Goal: Task Accomplishment & Management: Use online tool/utility

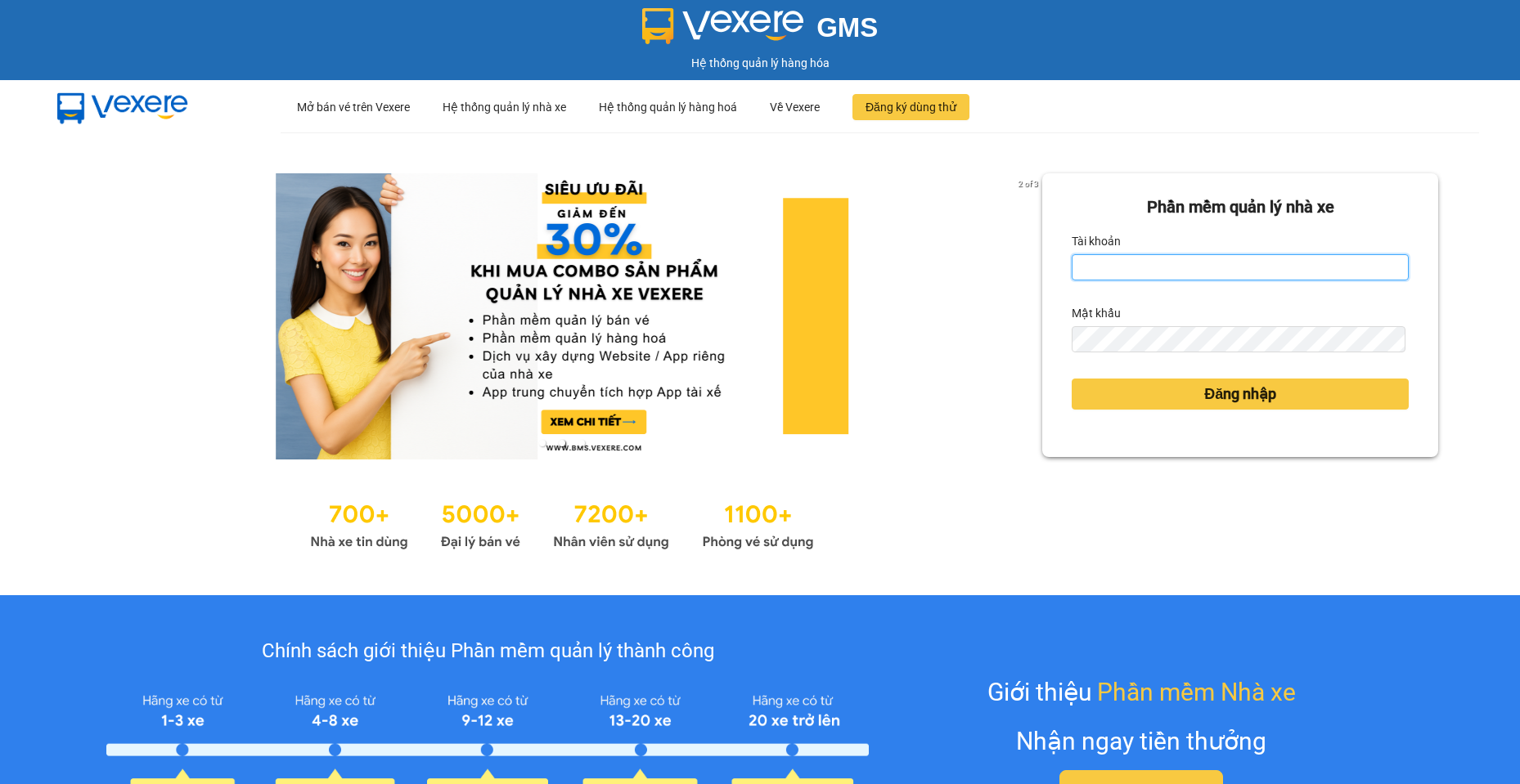
click at [1222, 272] on input "Tài khoản" at bounding box center [1240, 267] width 337 height 27
type input "baotran.namhailimo"
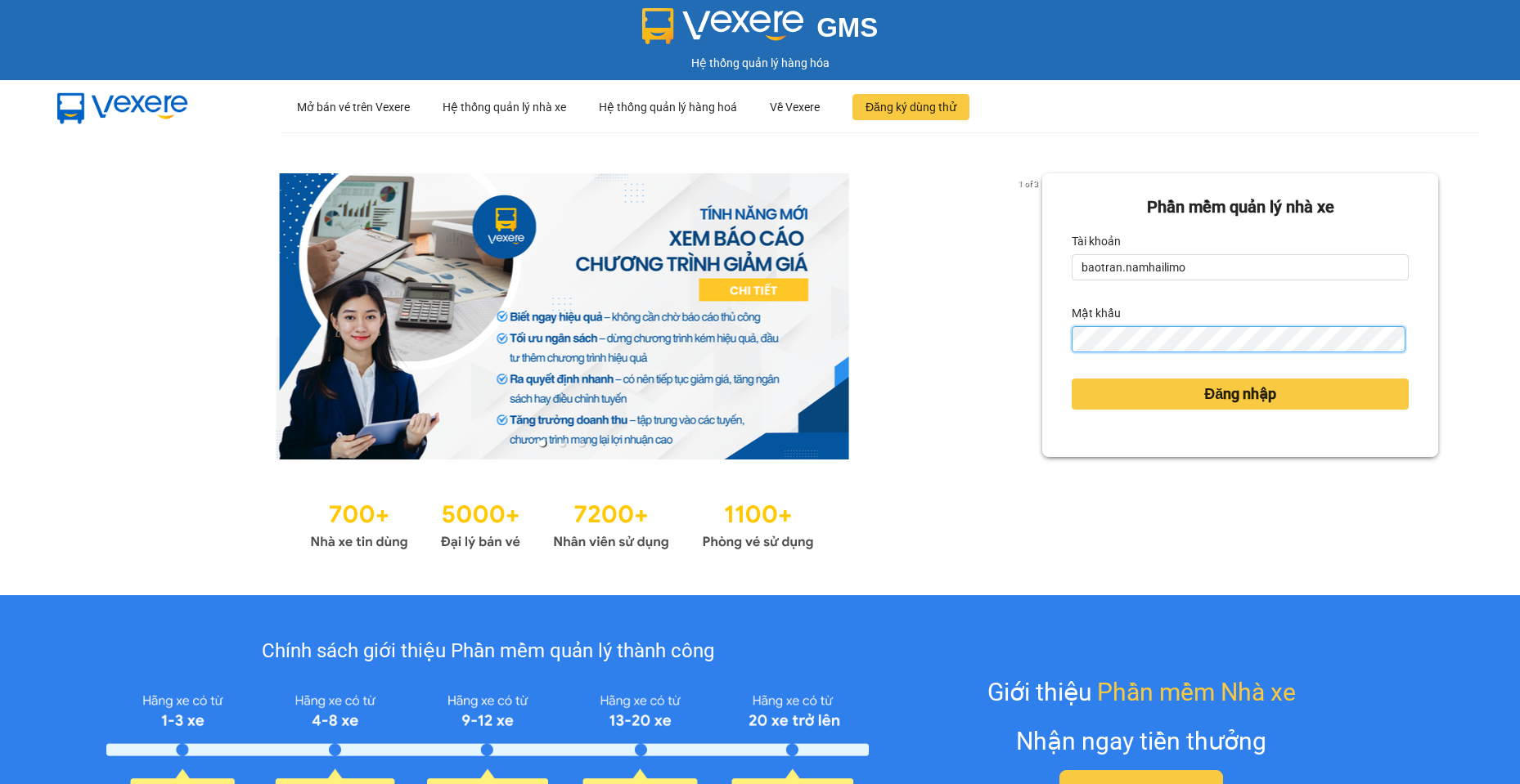
click at [1072, 378] on button "Đăng nhập" at bounding box center [1240, 394] width 337 height 31
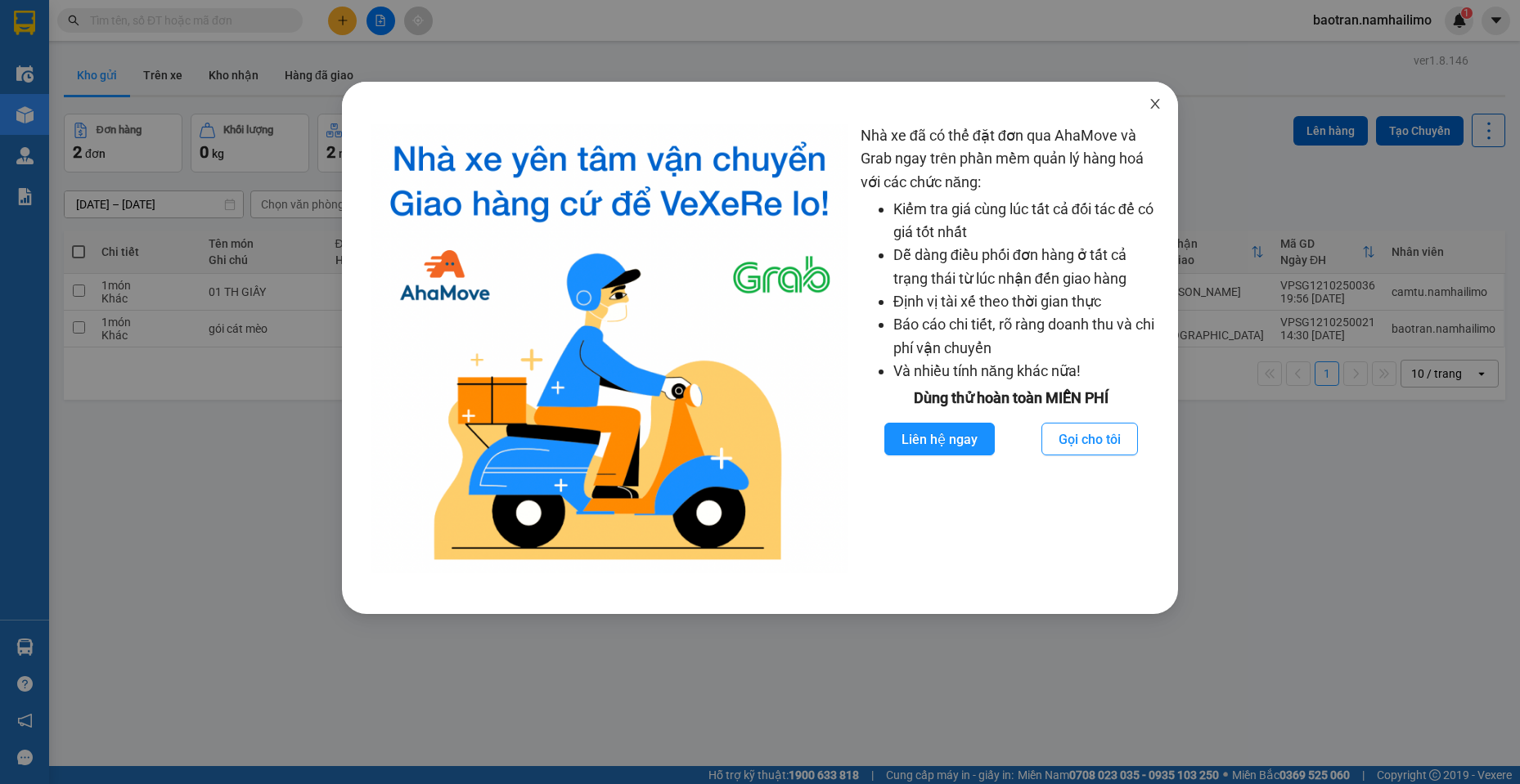
click at [1154, 116] on span "Close" at bounding box center [1155, 105] width 46 height 46
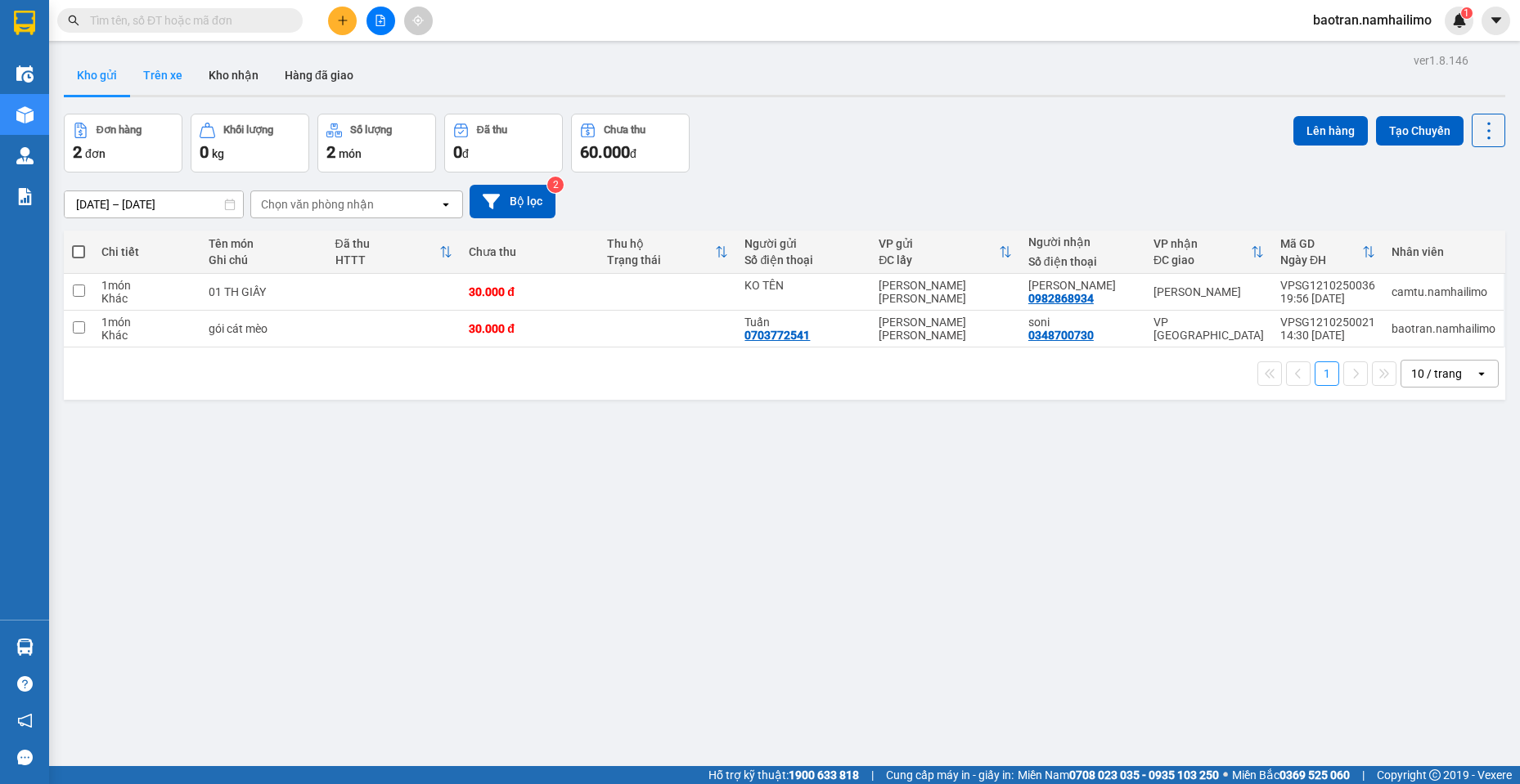
click at [163, 76] on button "Trên xe" at bounding box center [163, 75] width 65 height 39
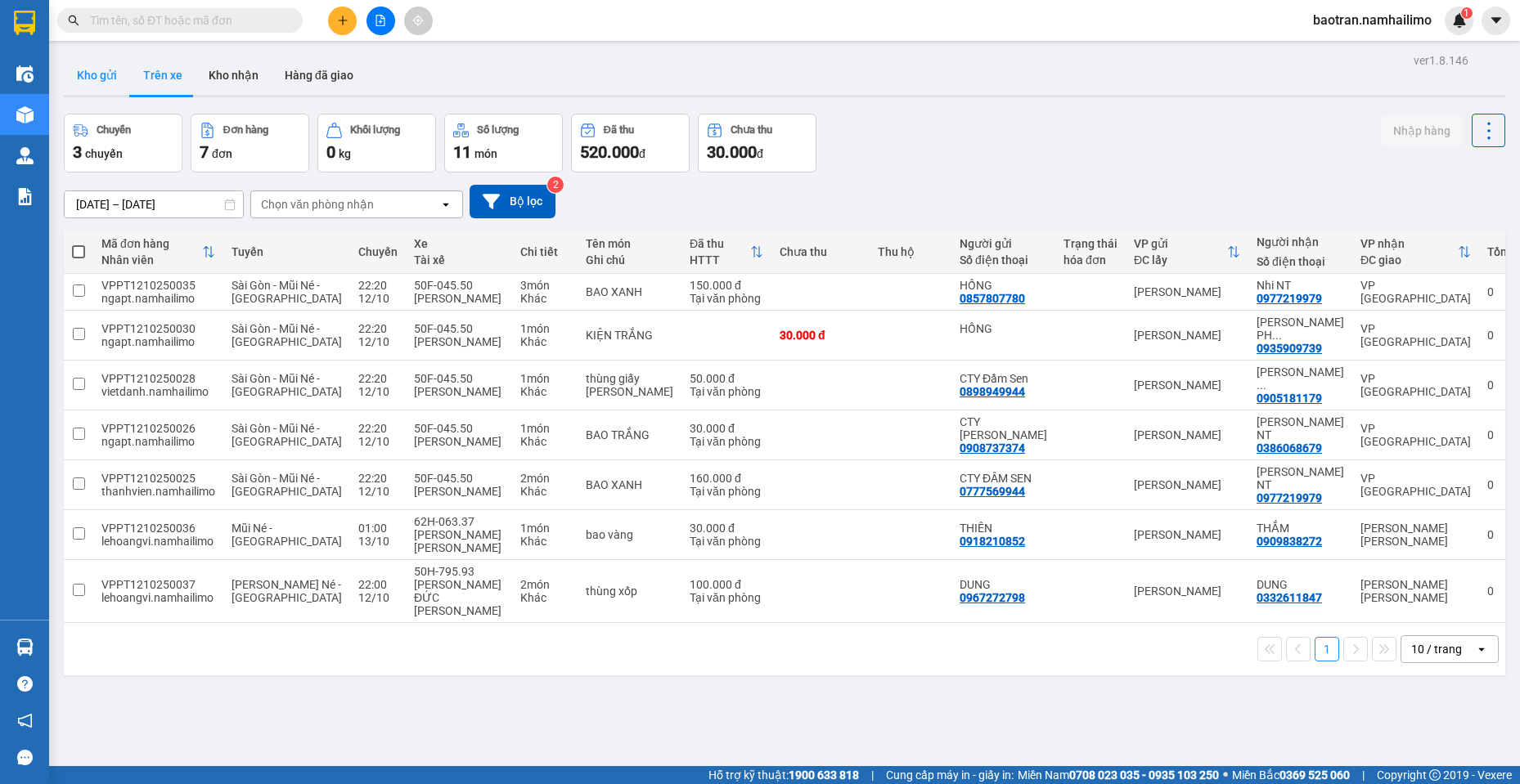
click at [90, 58] on button "Kho gửi" at bounding box center [96, 75] width 66 height 39
